Goal: Navigation & Orientation: Find specific page/section

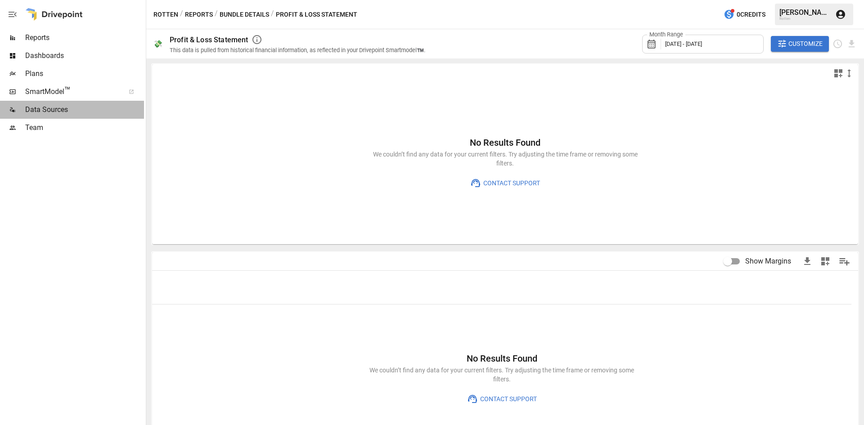
click at [60, 110] on span "Data Sources" at bounding box center [84, 109] width 119 height 11
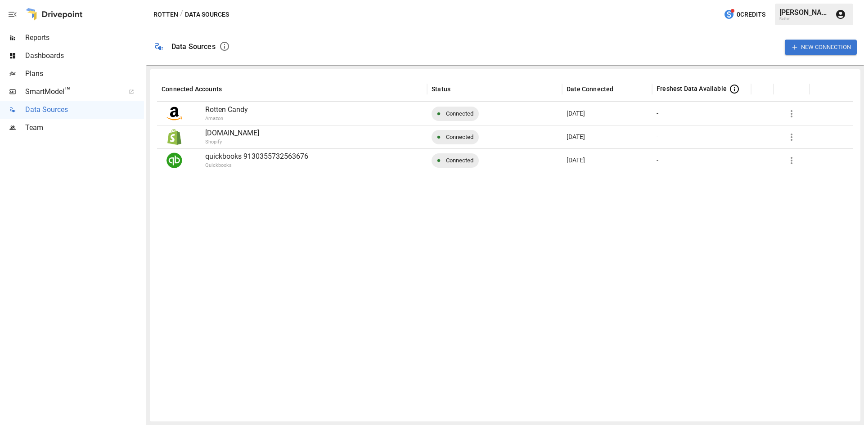
click at [812, 49] on button "New Connection" at bounding box center [821, 47] width 72 height 15
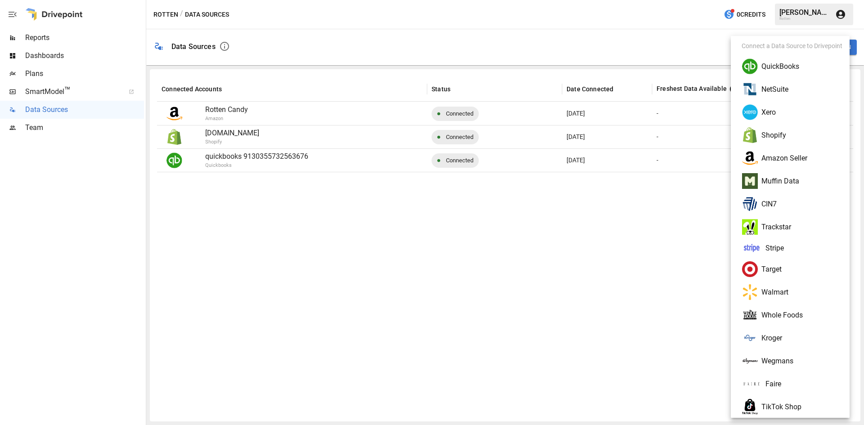
click at [542, 17] on div at bounding box center [432, 212] width 864 height 425
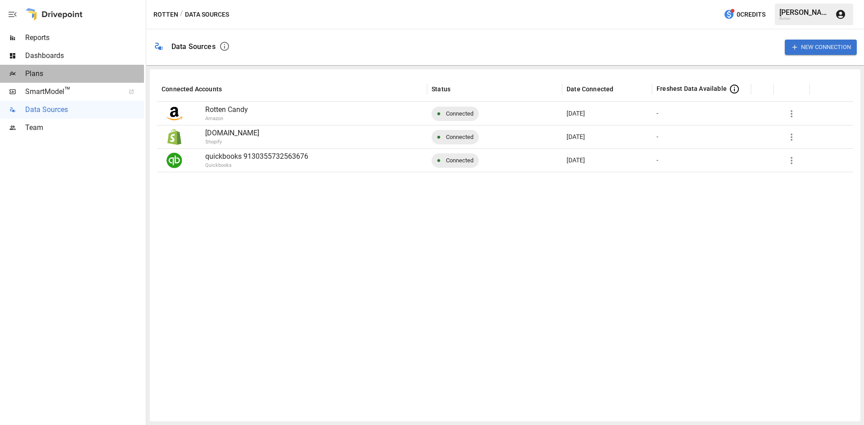
click at [50, 75] on span "Plans" at bounding box center [84, 73] width 119 height 11
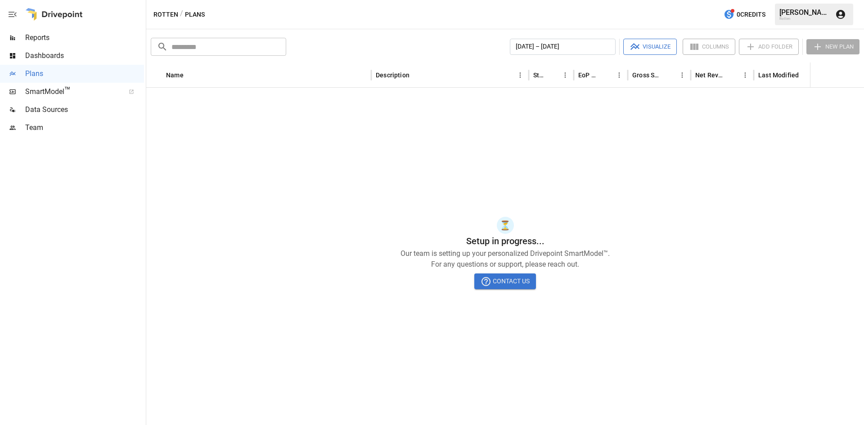
click at [44, 87] on span "SmartModel ™" at bounding box center [72, 91] width 94 height 11
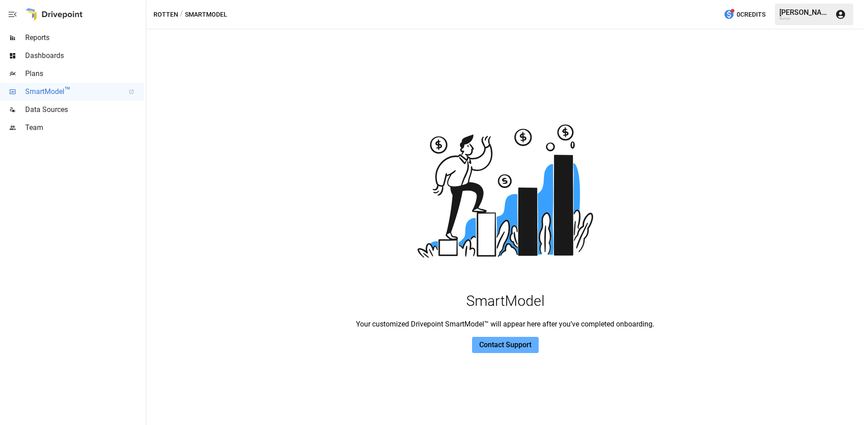
click at [55, 56] on span "Dashboards" at bounding box center [84, 55] width 119 height 11
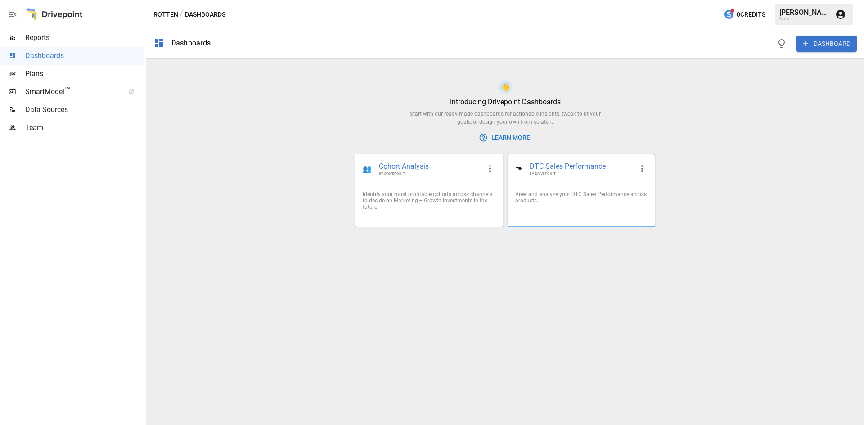
click at [586, 167] on span "DTC Sales Performance" at bounding box center [582, 167] width 104 height 10
